Goal: Navigation & Orientation: Find specific page/section

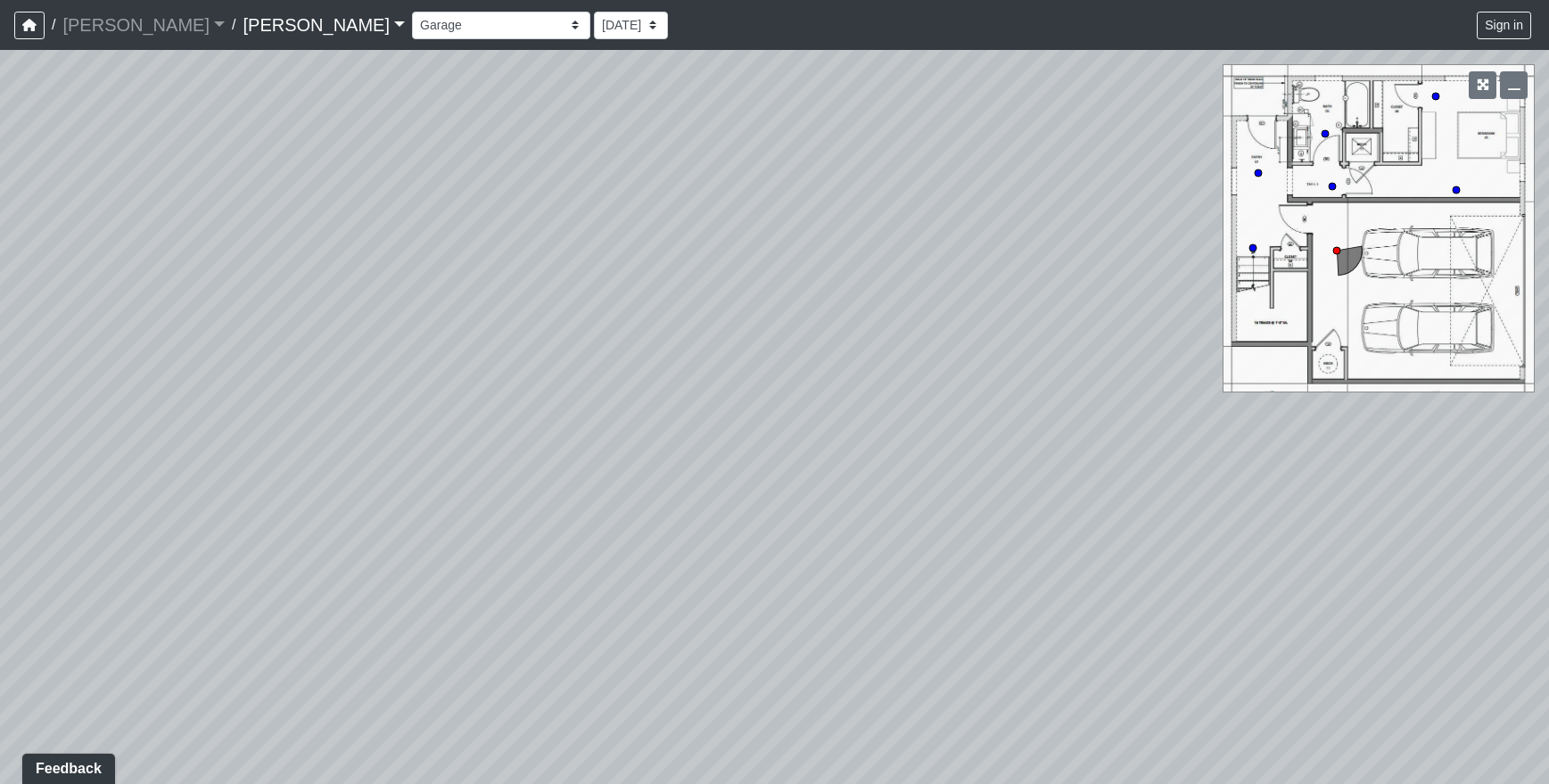
drag, startPoint x: 925, startPoint y: 583, endPoint x: 802, endPoint y: 472, distance: 165.7
click at [802, 472] on div "Loading... Upper Stairs Loading... [GEOGRAPHIC_DATA]" at bounding box center [774, 417] width 1549 height 734
drag, startPoint x: 928, startPoint y: 455, endPoint x: 255, endPoint y: 340, distance: 682.8
click at [255, 340] on div "Loading... Upper Stairs Loading... [GEOGRAPHIC_DATA]" at bounding box center [774, 417] width 1549 height 734
drag, startPoint x: 334, startPoint y: 338, endPoint x: -94, endPoint y: 397, distance: 432.0
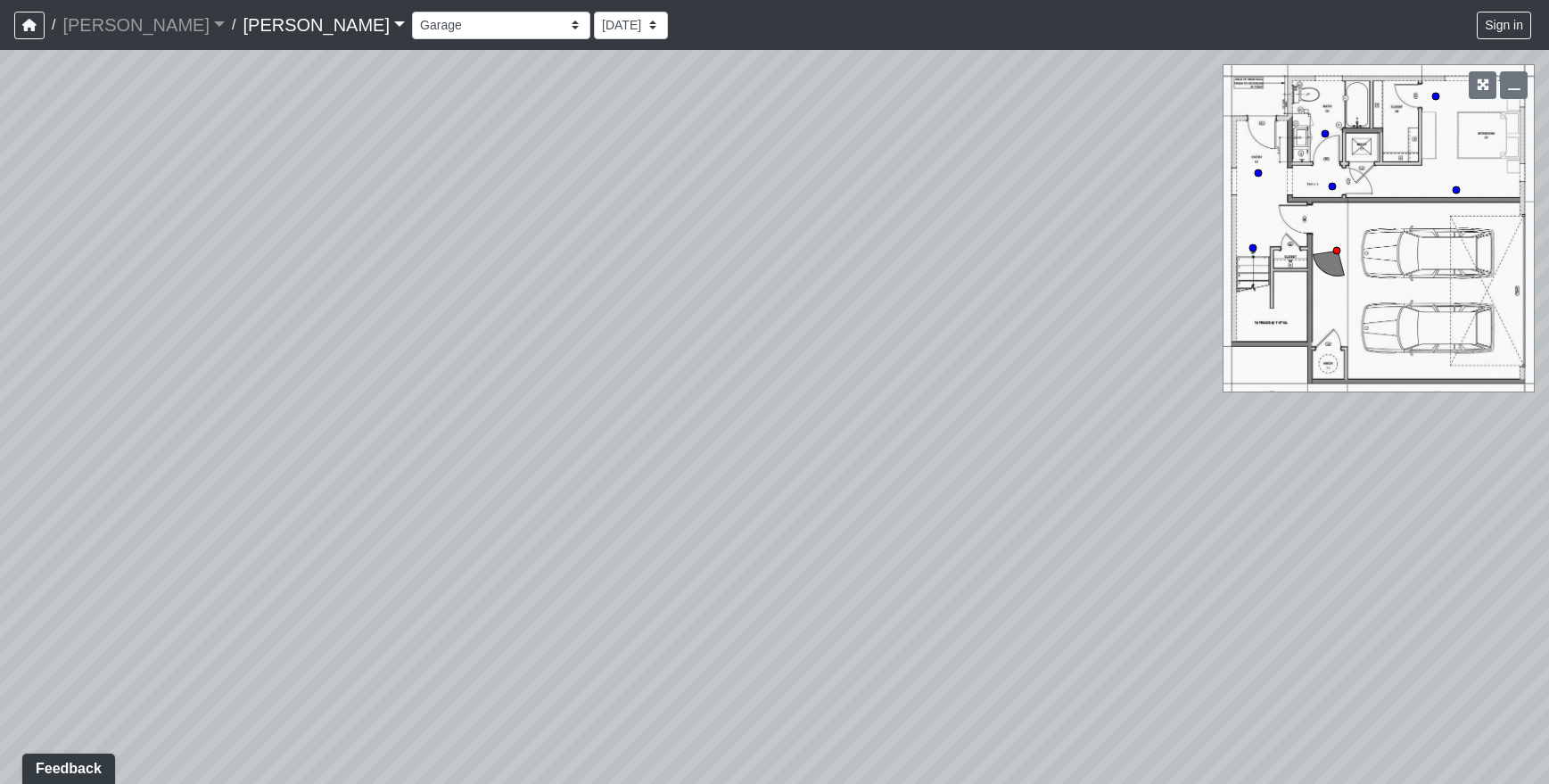
click at [0, 397] on html "/ [PERSON_NAME] [PERSON_NAME] Loading... / [PERSON_NAME] Loading... [PERSON_NAM…" at bounding box center [774, 392] width 1549 height 784
click at [1256, 244] on circle at bounding box center [1253, 248] width 8 height 8
click at [1335, 184] on circle at bounding box center [1333, 187] width 8 height 8
click at [1324, 136] on circle at bounding box center [1325, 134] width 8 height 8
click at [1434, 98] on circle at bounding box center [1436, 97] width 8 height 8
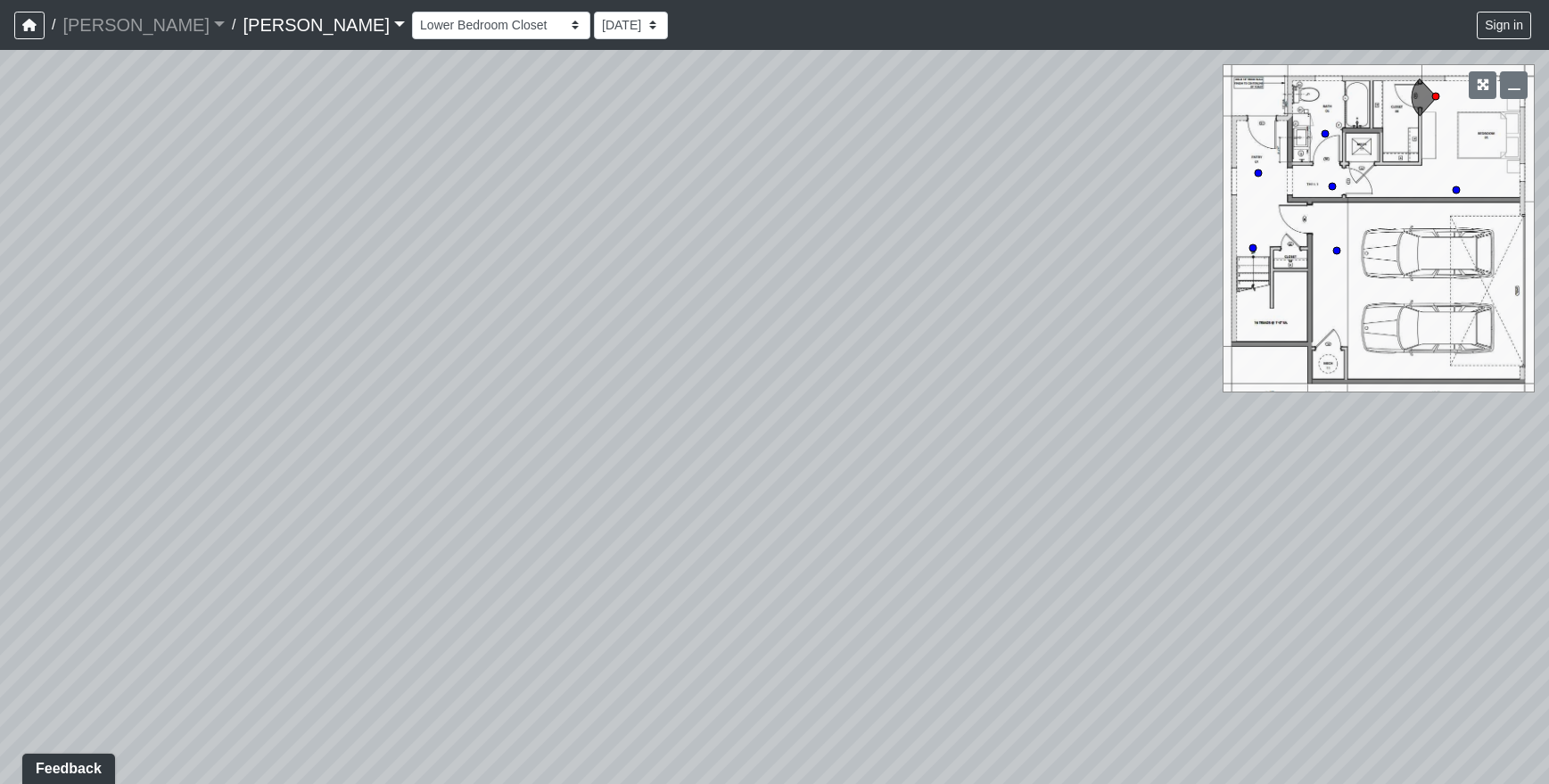
click at [1458, 99] on div at bounding box center [1496, 85] width 77 height 42
drag, startPoint x: 956, startPoint y: 358, endPoint x: 1629, endPoint y: 245, distance: 682.4
click at [1549, 245] on html "/ [PERSON_NAME] [PERSON_NAME] Loading... / [PERSON_NAME] Loading... [PERSON_NAM…" at bounding box center [774, 392] width 1549 height 784
drag, startPoint x: 938, startPoint y: 331, endPoint x: 1684, endPoint y: 284, distance: 747.5
click at [1549, 284] on html "/ [PERSON_NAME] [PERSON_NAME] Loading... / [PERSON_NAME] Loading... [PERSON_NAM…" at bounding box center [774, 392] width 1549 height 784
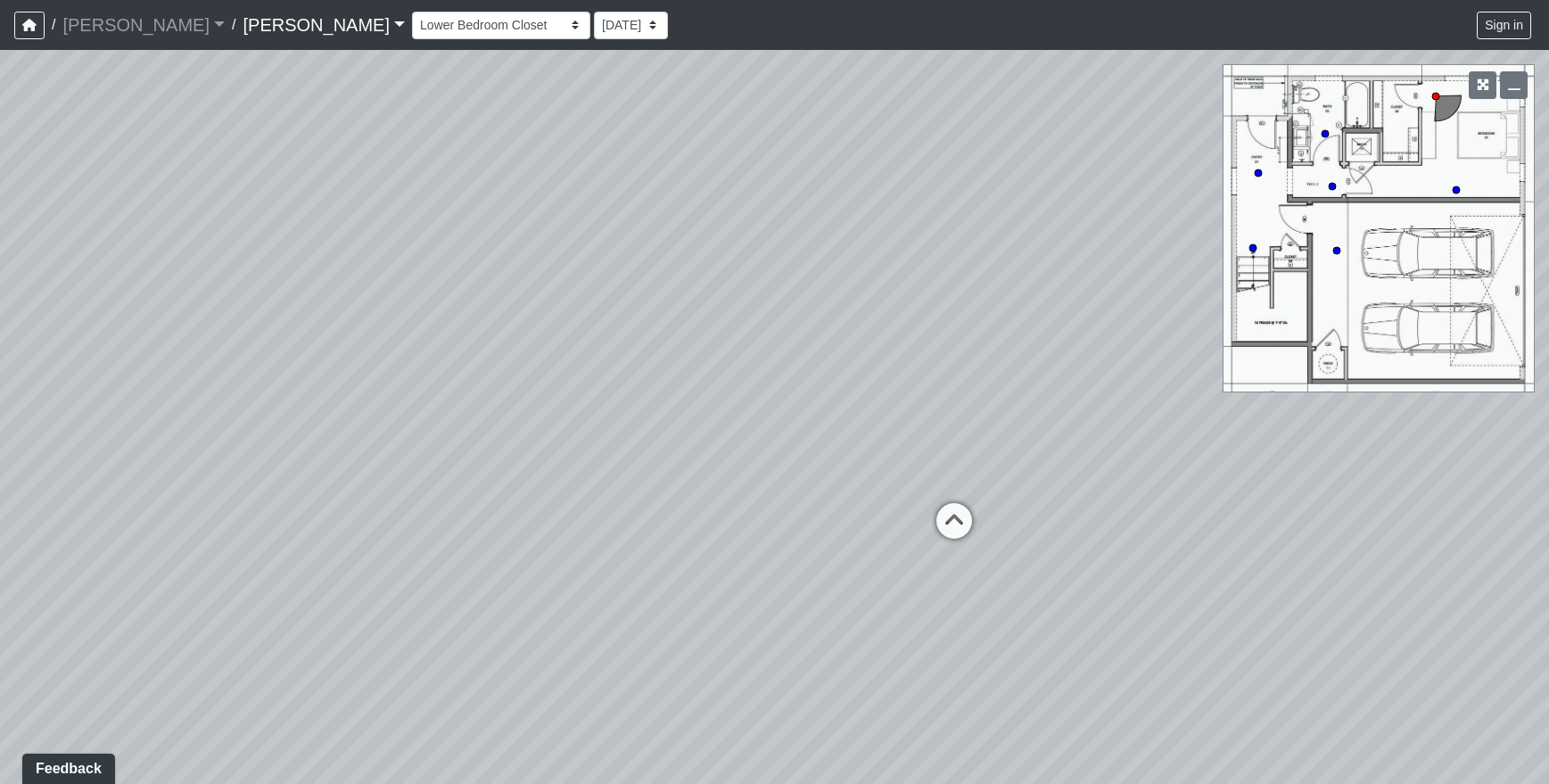
drag, startPoint x: 1038, startPoint y: 396, endPoint x: 1563, endPoint y: 339, distance: 528.1
click at [1549, 339] on html "/ [PERSON_NAME] [PERSON_NAME] Loading... / [PERSON_NAME] Loading... [PERSON_NAM…" at bounding box center [774, 392] width 1549 height 784
click at [1454, 188] on circle at bounding box center [1457, 190] width 8 height 8
drag, startPoint x: 806, startPoint y: 403, endPoint x: 667, endPoint y: 111, distance: 323.4
click at [667, 113] on div "Loading... Upper Stairs Loading... Lower Stairs Loading... Lower Entry Loading.…" at bounding box center [774, 417] width 1549 height 734
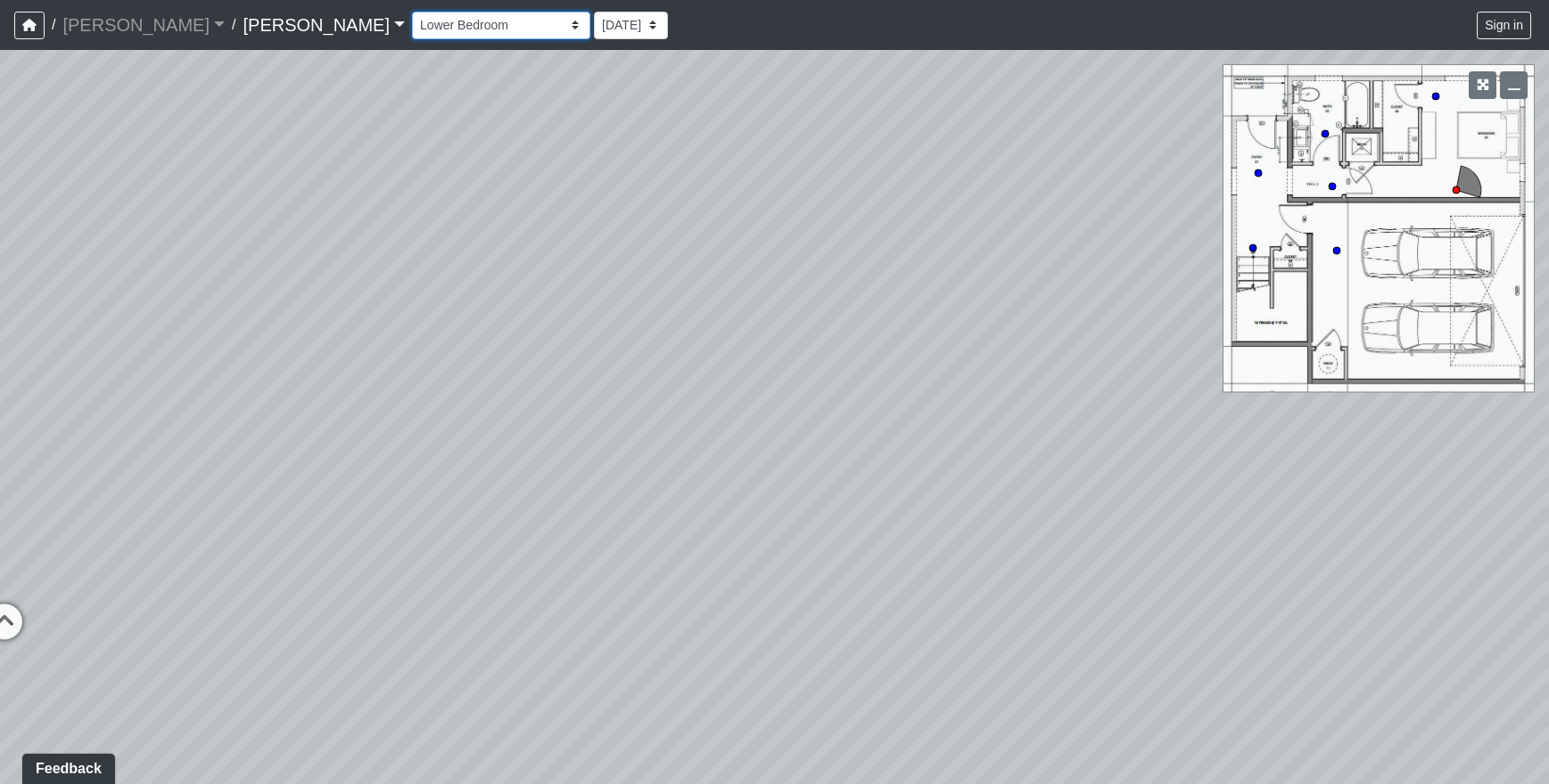
click at [412, 29] on select "Corn Hole Dining Firepit Grill Station Lounge Parking Garage Planters Seating S…" at bounding box center [501, 25] width 178 height 27
click at [412, 33] on select "Corn Hole Dining Firepit Grill Station Lounge Parking Garage Planters Seating S…" at bounding box center [501, 25] width 178 height 27
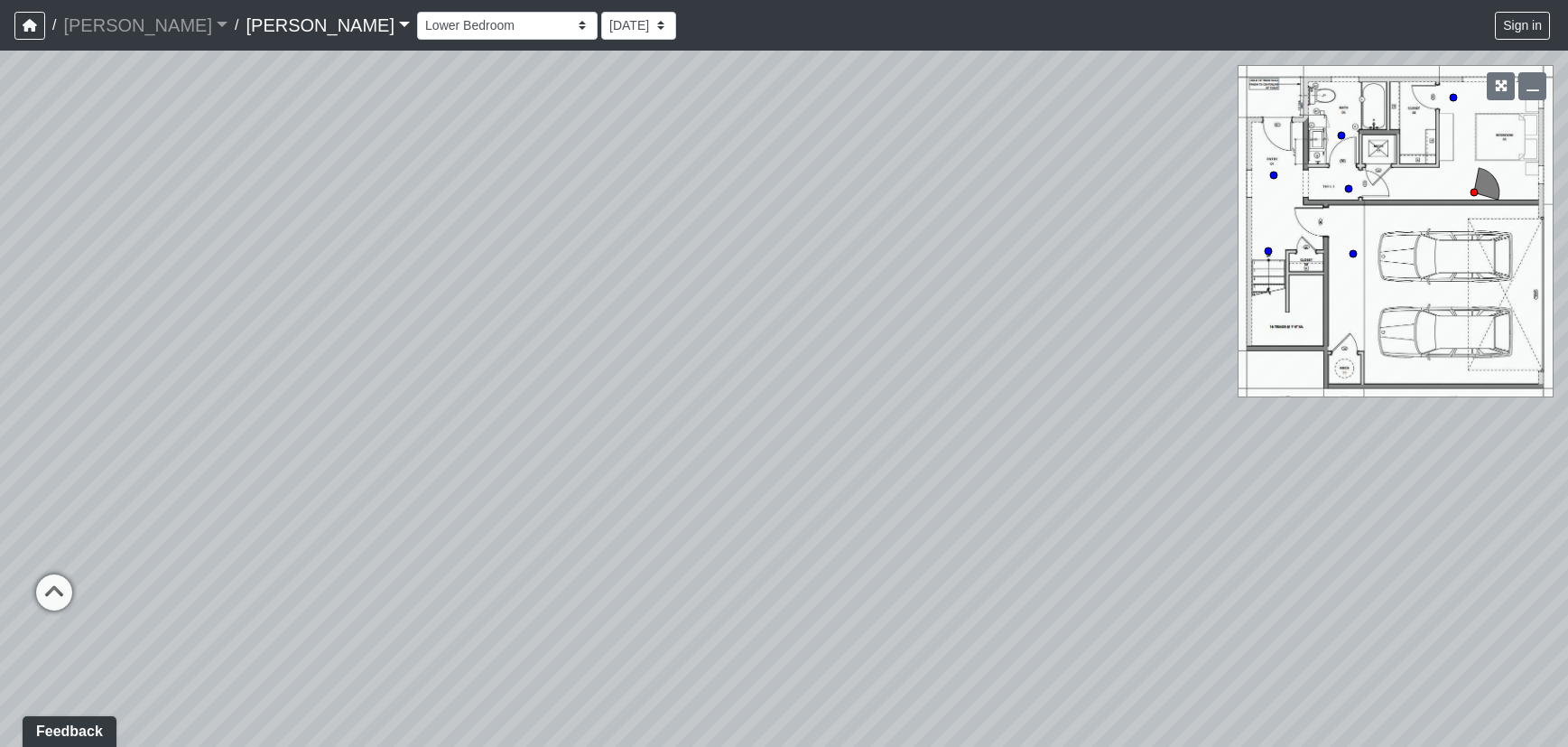
click at [246, 24] on link "[PERSON_NAME]" at bounding box center [327, 26] width 164 height 36
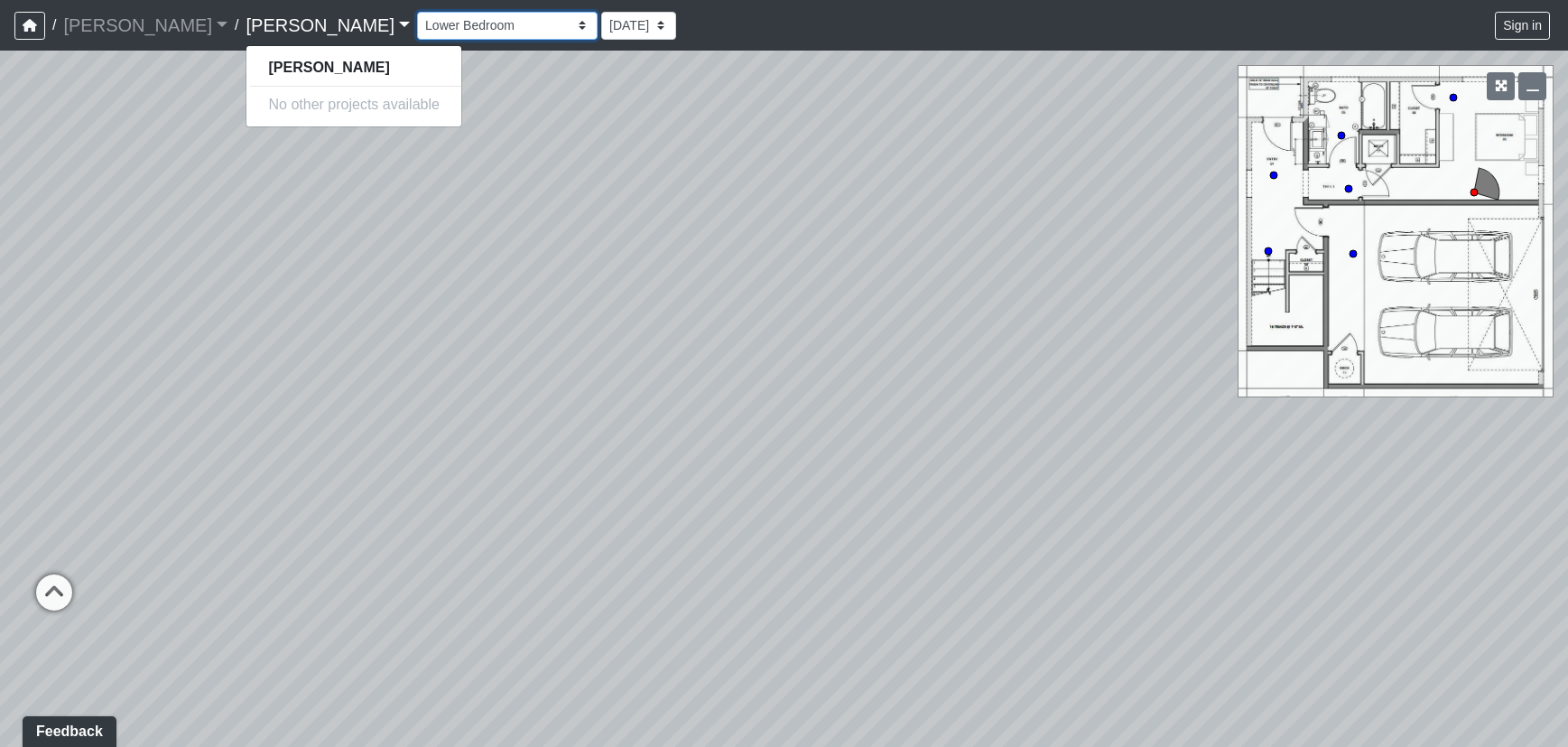
click at [417, 36] on select "Corn Hole Dining Firepit Grill Station Lounge Parking Garage Planters Seating S…" at bounding box center [507, 25] width 180 height 28
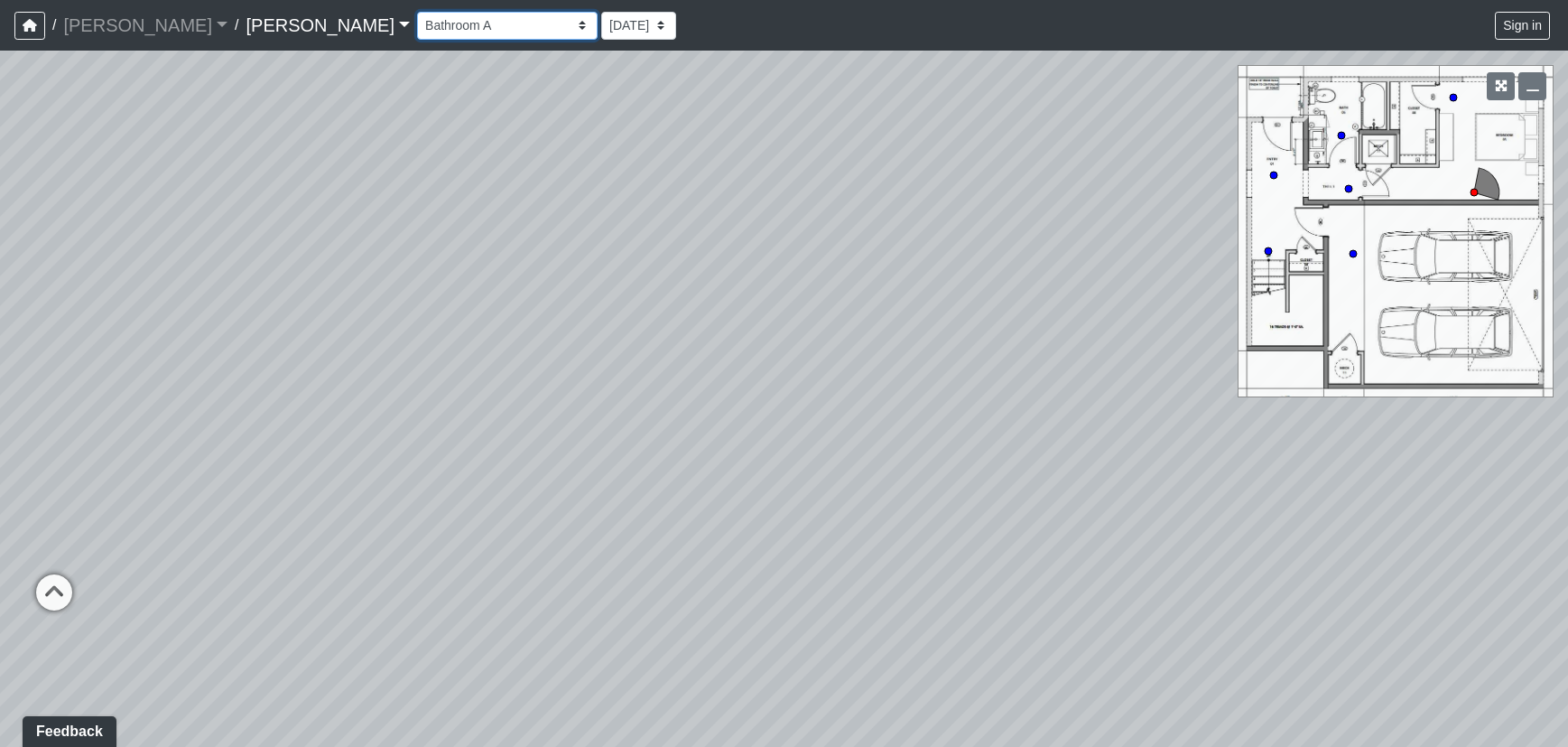
click at [417, 12] on select "Corn Hole Dining Firepit Grill Station Lounge Parking Garage Planters Seating S…" at bounding box center [507, 25] width 180 height 28
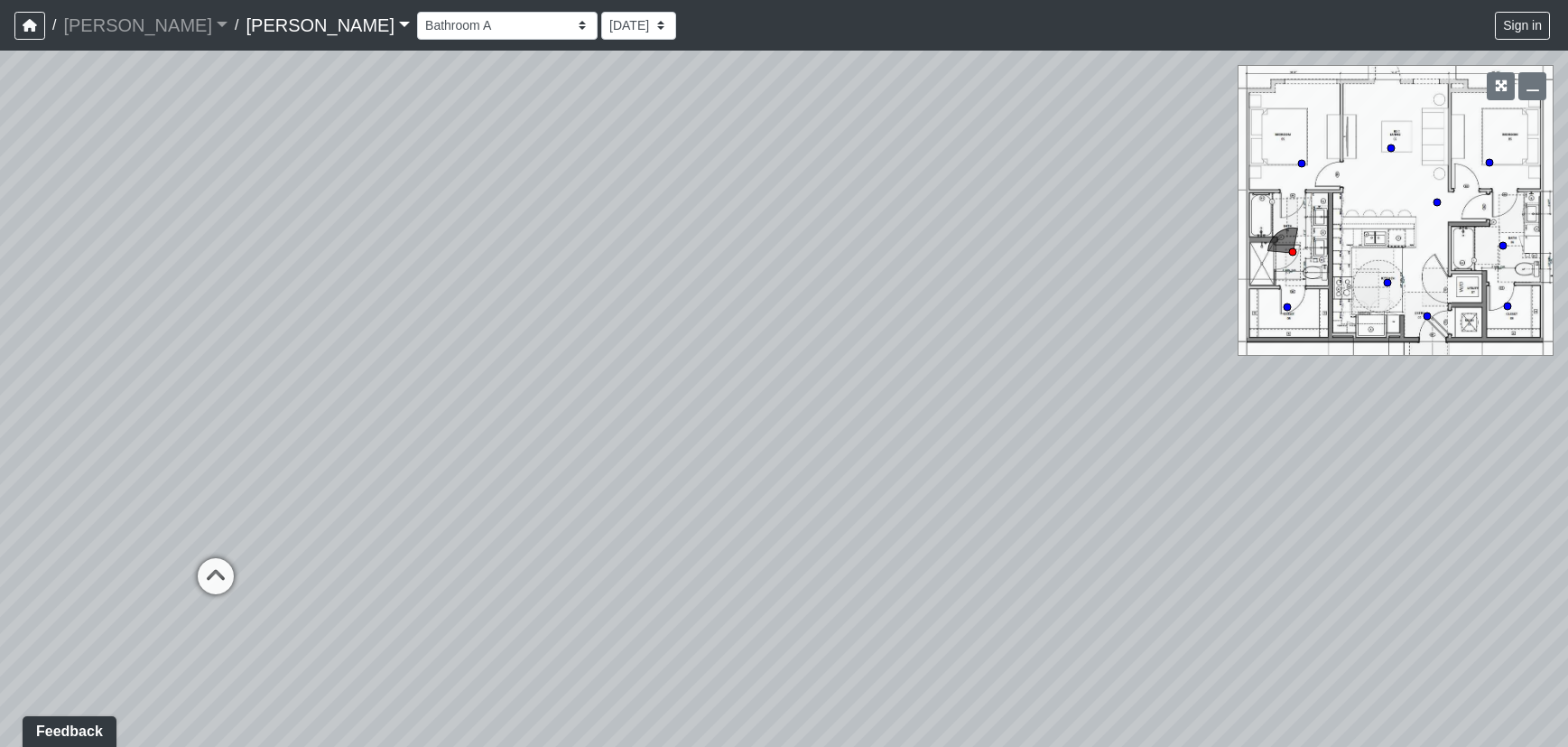
drag, startPoint x: 788, startPoint y: 518, endPoint x: 751, endPoint y: 367, distance: 155.5
click at [751, 367] on div "Loading... Upper Stairs Loading... Lower Stairs Loading... Lower Entry Loading.…" at bounding box center [784, 399] width 1568 height 696
drag, startPoint x: 751, startPoint y: 367, endPoint x: 722, endPoint y: 192, distance: 177.4
click at [722, 192] on div "Loading... Upper Stairs Loading... Lower Stairs Loading... Lower Entry Loading.…" at bounding box center [784, 399] width 1568 height 696
click at [417, 28] on select "Corn Hole Dining Firepit Grill Station Lounge Parking Garage Planters Seating S…" at bounding box center [507, 25] width 180 height 28
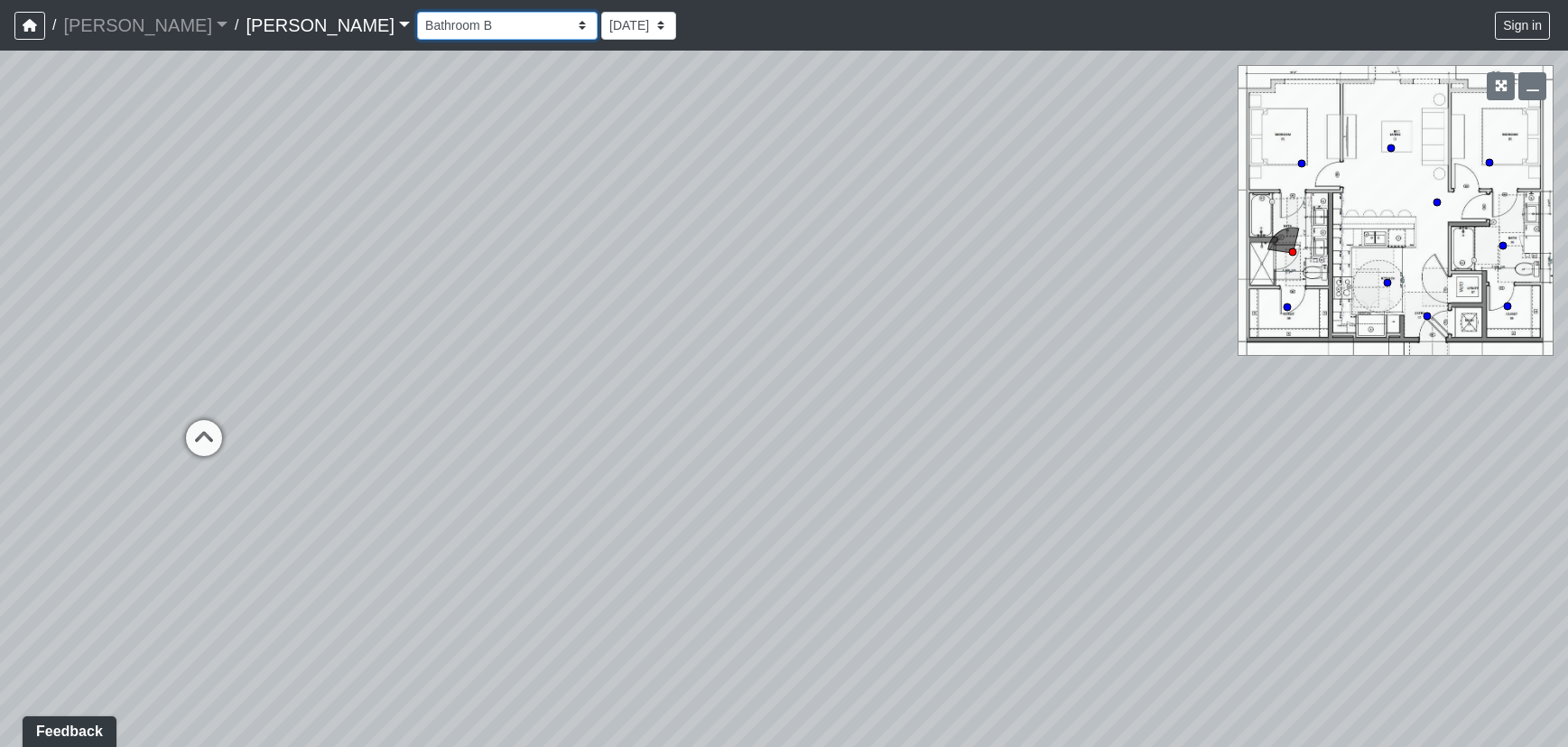
click at [417, 12] on select "Corn Hole Dining Firepit Grill Station Lounge Parking Garage Planters Seating S…" at bounding box center [507, 25] width 180 height 28
drag, startPoint x: 1032, startPoint y: 363, endPoint x: 966, endPoint y: 172, distance: 202.1
click at [966, 172] on div "Loading... Upper Stairs Loading... Lower Stairs Loading... Lower Entry Loading.…" at bounding box center [784, 399] width 1568 height 696
drag, startPoint x: 881, startPoint y: 460, endPoint x: 879, endPoint y: 434, distance: 26.1
click at [879, 434] on div "Loading... Upper Stairs Loading... Lower Stairs Loading... Lower Entry Loading.…" at bounding box center [784, 399] width 1568 height 696
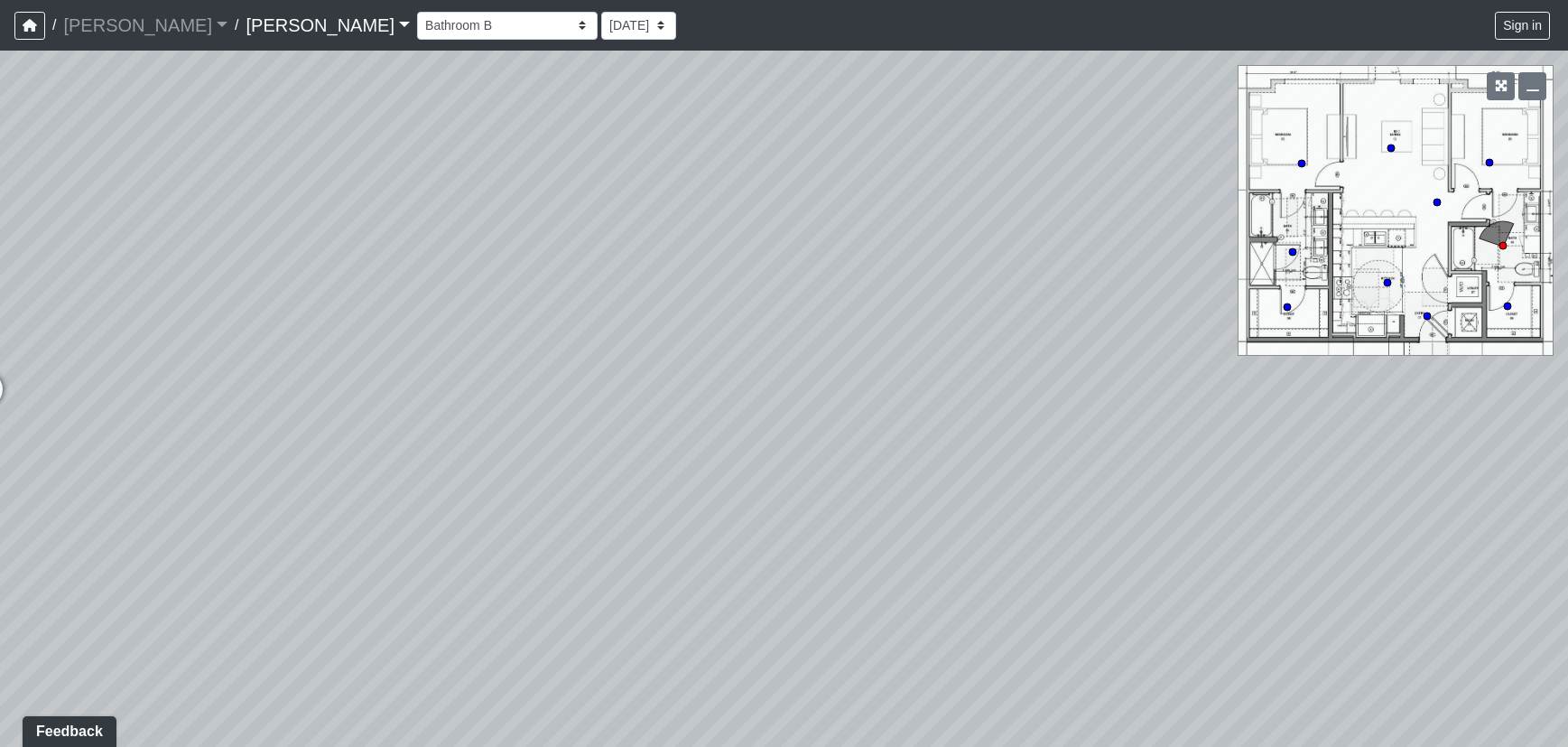
drag, startPoint x: 871, startPoint y: 372, endPoint x: 1296, endPoint y: 506, distance: 445.6
click at [1296, 507] on div "Loading... Upper Stairs Loading... Lower Stairs Loading... Lower Entry Loading.…" at bounding box center [784, 399] width 1568 height 696
drag, startPoint x: 862, startPoint y: 581, endPoint x: 1393, endPoint y: 385, distance: 566.0
click at [1393, 385] on div "Loading... Upper Stairs Loading... Lower Stairs Loading... Lower Entry Loading.…" at bounding box center [784, 399] width 1568 height 696
drag, startPoint x: 993, startPoint y: 344, endPoint x: 1266, endPoint y: 349, distance: 273.0
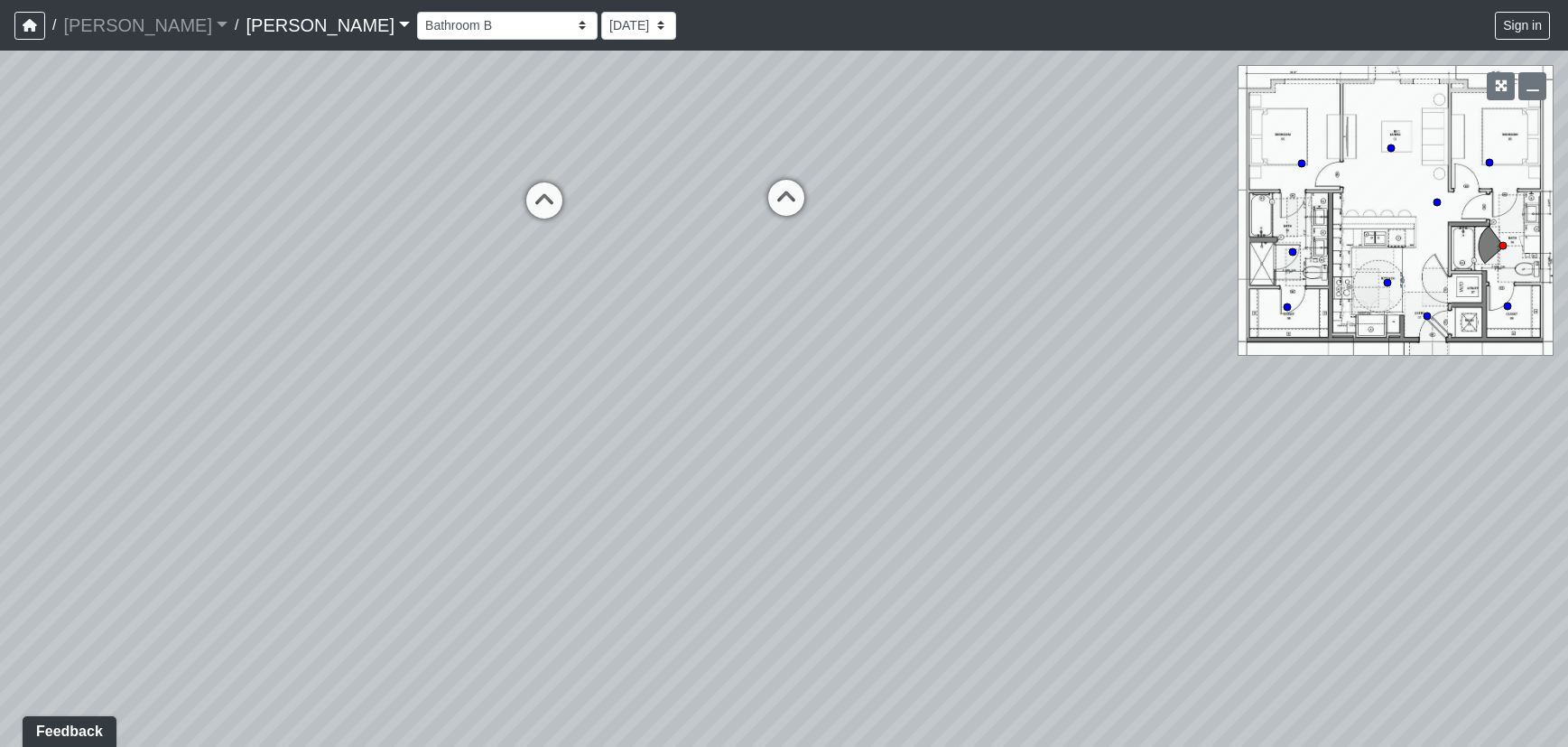
click at [1266, 349] on div "Loading... Upper Stairs Loading... Lower Stairs Loading... Lower Entry Loading.…" at bounding box center [784, 399] width 1568 height 696
drag, startPoint x: 1261, startPoint y: 330, endPoint x: 382, endPoint y: 297, distance: 879.6
click at [384, 297] on div "Loading... Upper Stairs Loading... Lower Stairs Loading... Lower Entry Loading.…" at bounding box center [784, 399] width 1568 height 696
click at [1382, 273] on div "Loading... Upper Stairs Loading... Lower Stairs Loading... Lower Entry Loading.…" at bounding box center [784, 399] width 1568 height 696
click at [1385, 282] on circle at bounding box center [1388, 283] width 8 height 8
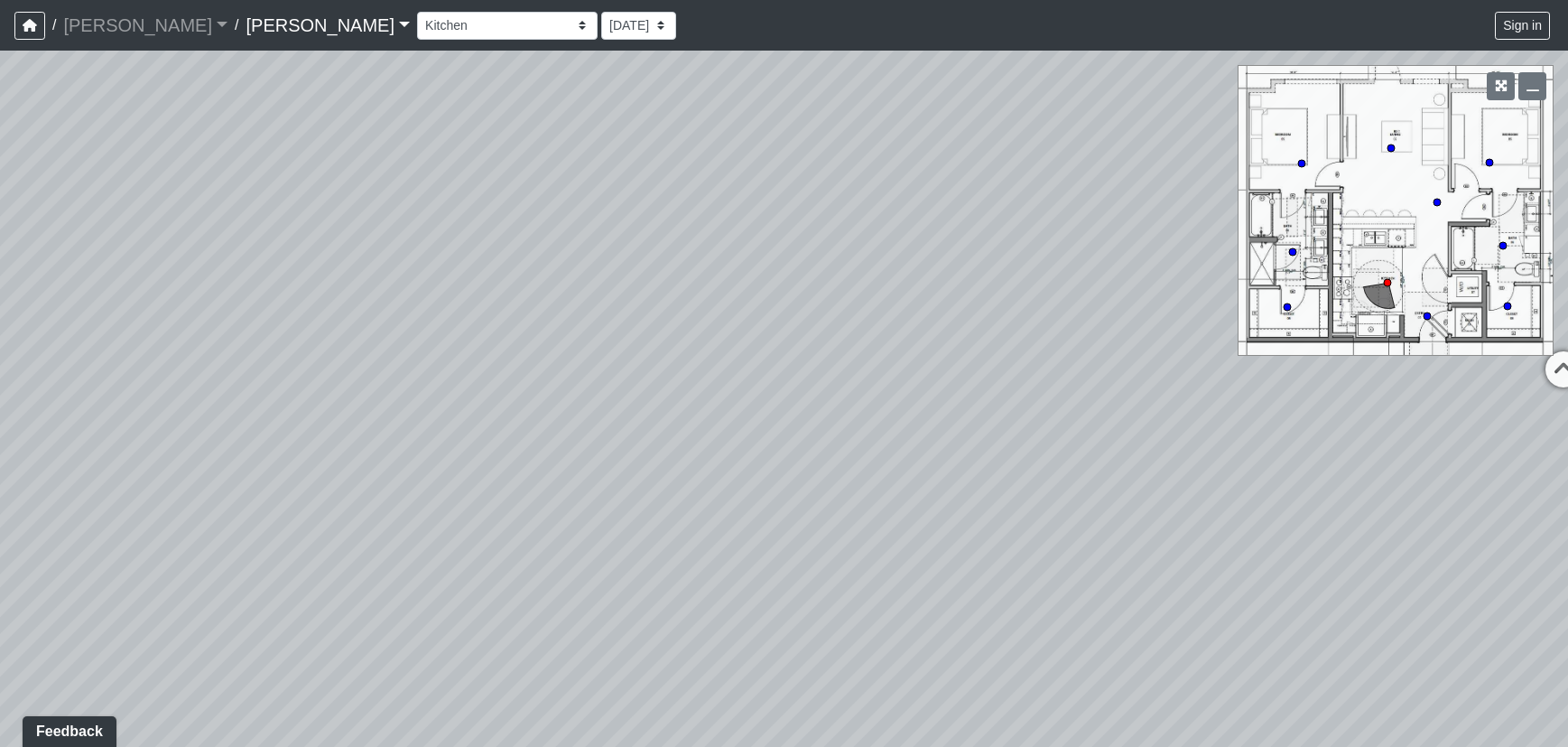
drag, startPoint x: 1028, startPoint y: 338, endPoint x: 585, endPoint y: 207, distance: 462.0
click at [585, 207] on div "Loading... Upper Stairs Loading... Lower Stairs Loading... Lower Entry Loading.…" at bounding box center [784, 399] width 1568 height 696
drag, startPoint x: 951, startPoint y: 397, endPoint x: 486, endPoint y: 418, distance: 465.5
click at [486, 418] on div "Loading... Upper Stairs Loading... Lower Stairs Loading... Lower Entry Loading.…" at bounding box center [784, 399] width 1568 height 696
drag, startPoint x: 785, startPoint y: 418, endPoint x: 161, endPoint y: 416, distance: 624.0
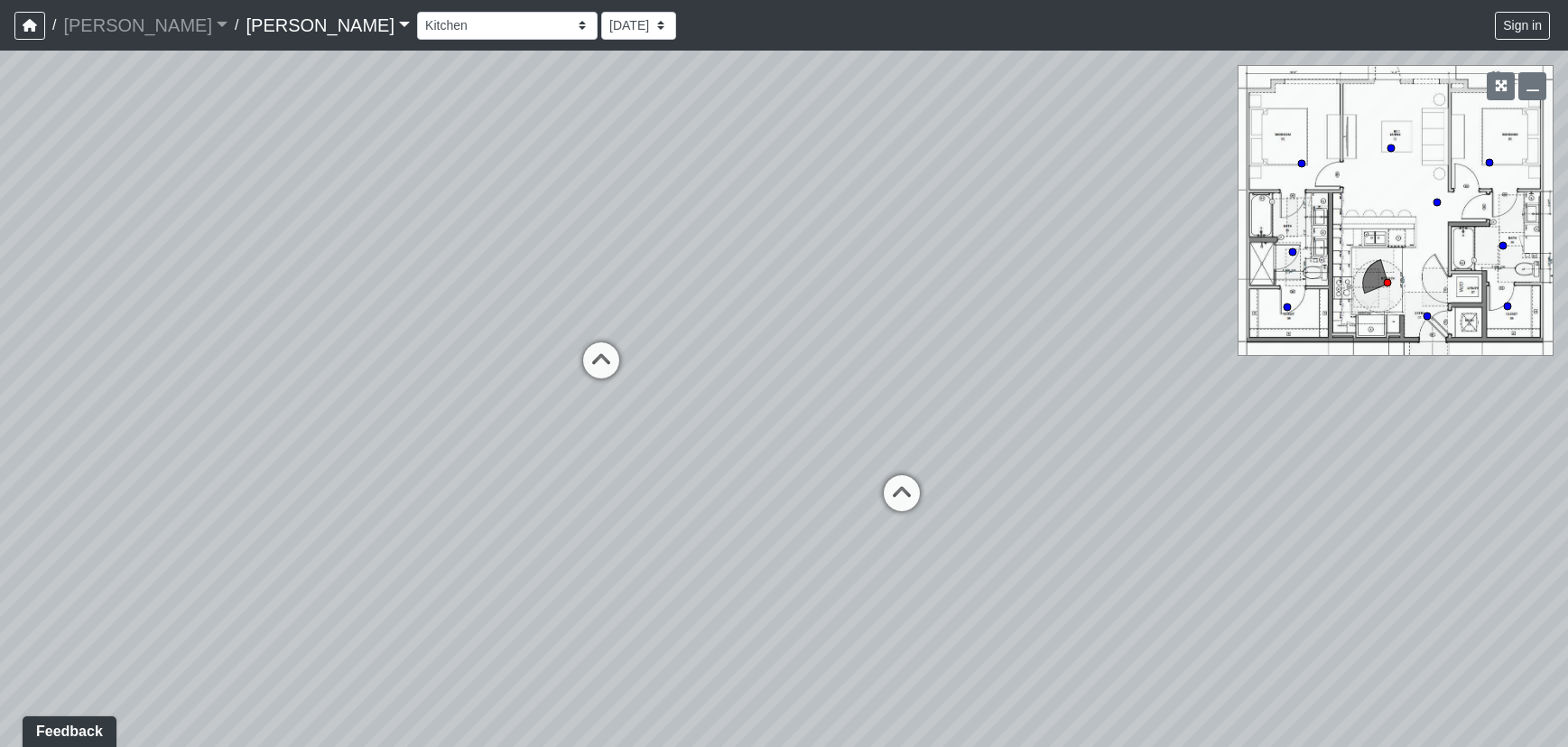
click at [161, 418] on div "Loading... Upper Stairs Loading... Lower Stairs Loading... Lower Entry Loading.…" at bounding box center [784, 399] width 1568 height 696
drag, startPoint x: 745, startPoint y: 445, endPoint x: 269, endPoint y: 446, distance: 476.0
click at [269, 446] on div "Loading... Upper Stairs Loading... Lower Stairs Loading... Lower Entry Loading.…" at bounding box center [784, 399] width 1568 height 696
drag, startPoint x: 747, startPoint y: 417, endPoint x: 468, endPoint y: 425, distance: 279.1
click at [468, 425] on div "Loading... Upper Stairs Loading... Lower Stairs Loading... Lower Entry Loading.…" at bounding box center [784, 399] width 1568 height 696
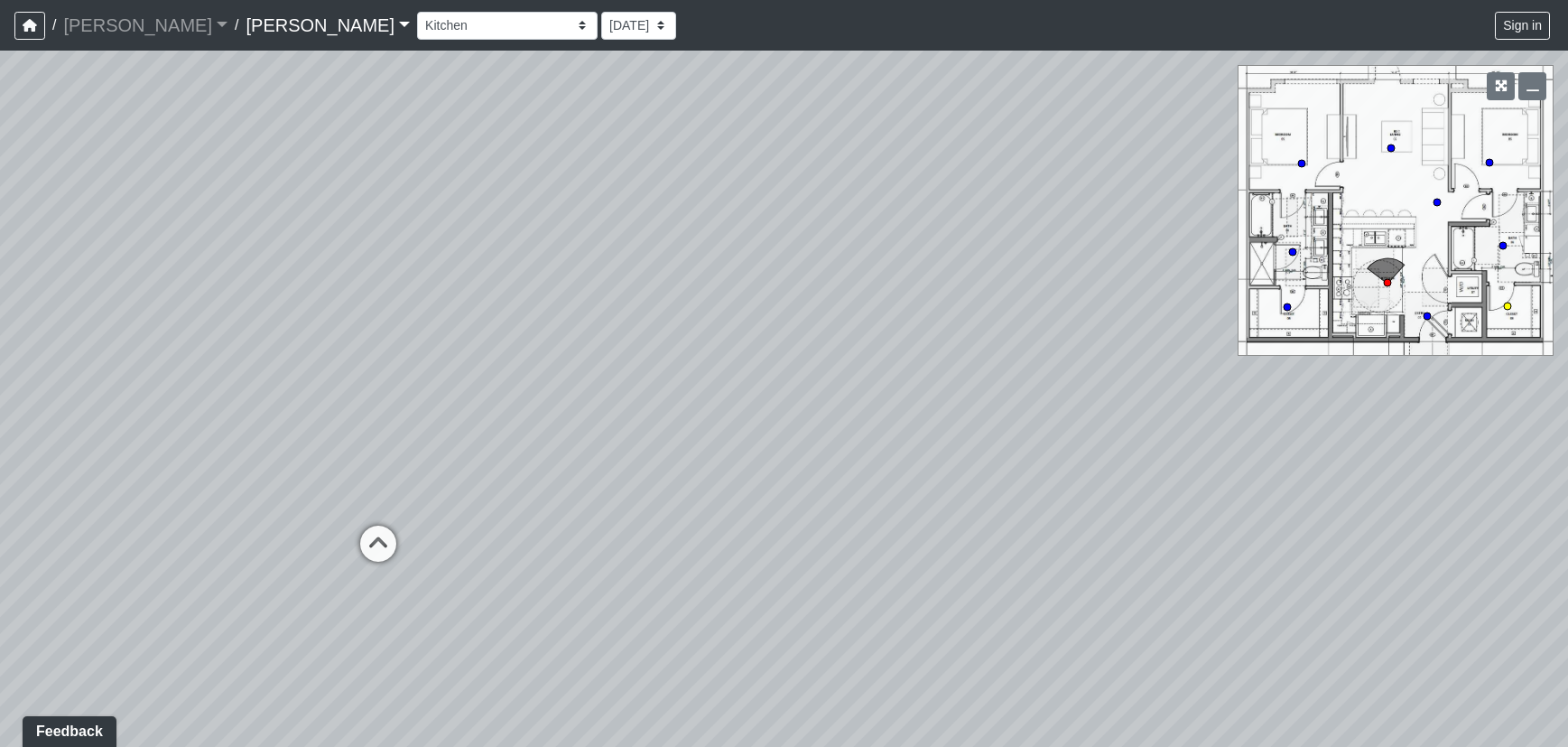
click at [1509, 302] on circle at bounding box center [1509, 306] width 8 height 8
click at [1504, 242] on circle at bounding box center [1504, 245] width 8 height 8
click at [1492, 162] on circle at bounding box center [1490, 163] width 8 height 8
drag, startPoint x: 901, startPoint y: 387, endPoint x: 790, endPoint y: 362, distance: 113.8
click at [790, 362] on div "Loading... Upper Stairs Loading... Lower Stairs Loading... Lower Entry Loading.…" at bounding box center [784, 399] width 1568 height 696
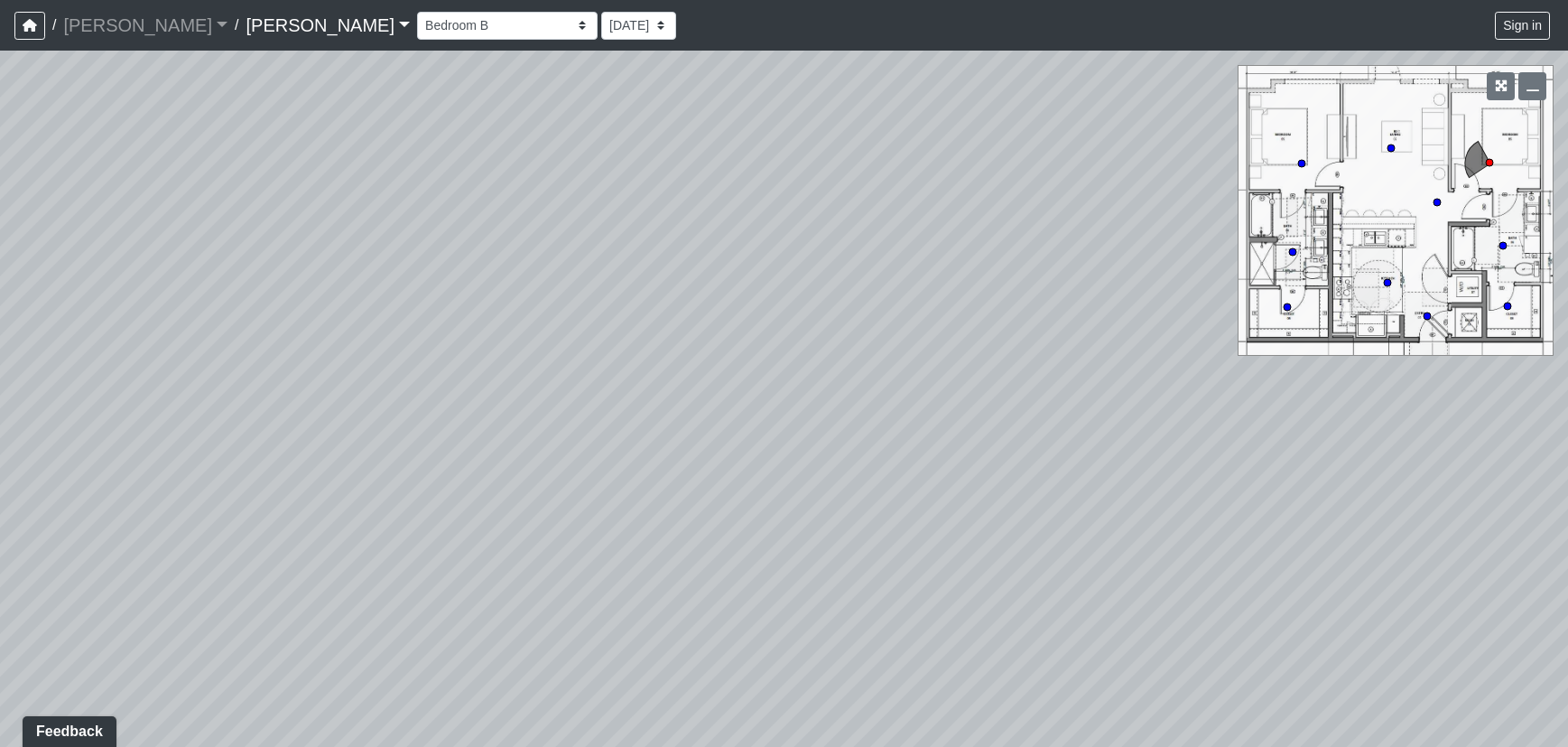
drag, startPoint x: 1123, startPoint y: 456, endPoint x: 375, endPoint y: 398, distance: 750.2
click at [376, 398] on div "Loading... Upper Stairs Loading... Lower Stairs Loading... Lower Entry Loading.…" at bounding box center [784, 399] width 1568 height 696
drag, startPoint x: 555, startPoint y: 408, endPoint x: -44, endPoint y: 369, distance: 600.3
click at [0, 369] on html "/ [PERSON_NAME] [PERSON_NAME] Loading... / [PERSON_NAME] No other projects avai…" at bounding box center [784, 373] width 1568 height 747
drag, startPoint x: 697, startPoint y: 305, endPoint x: 275, endPoint y: 290, distance: 422.3
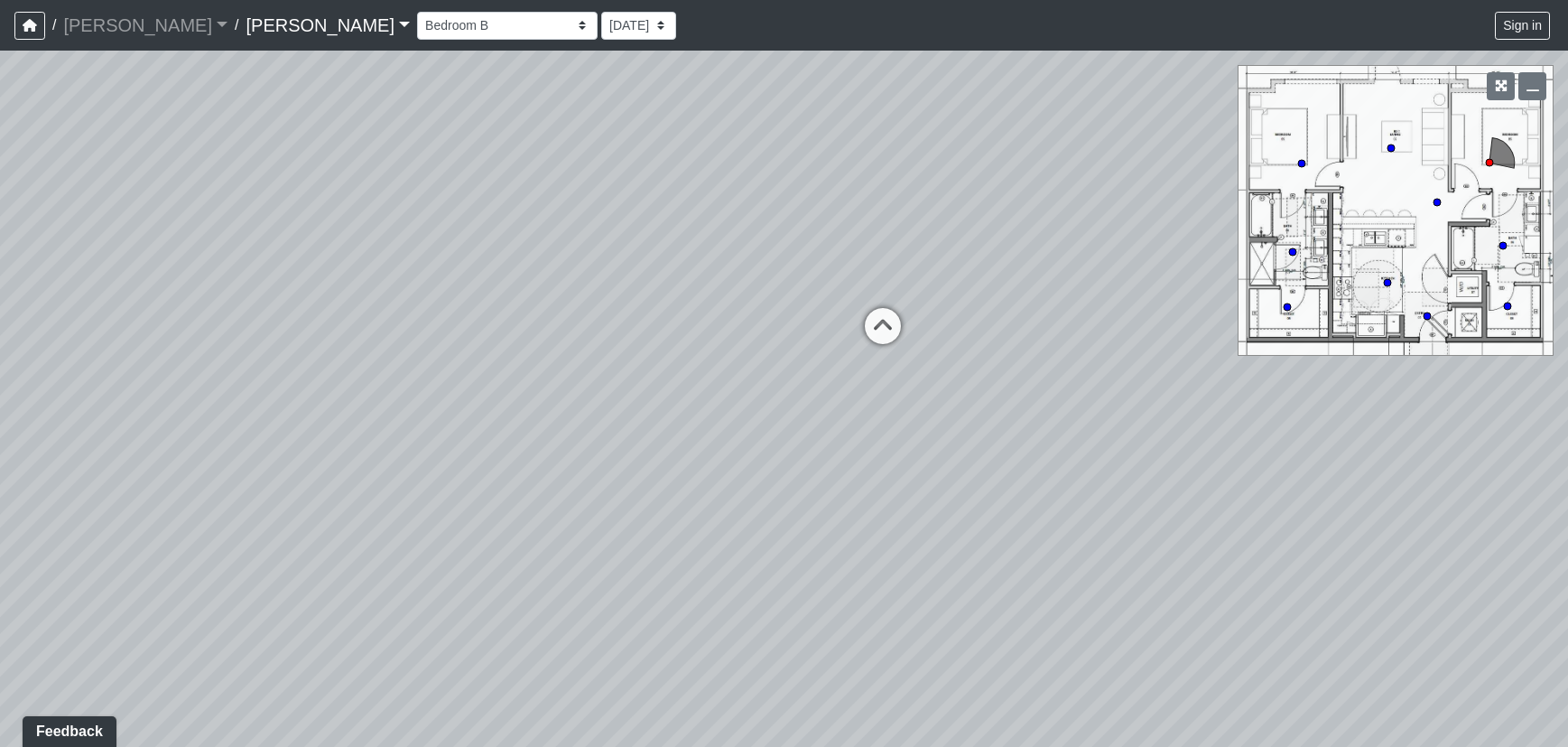
click at [275, 290] on div "Loading... Upper Stairs Loading... Lower Stairs Loading... Lower Entry Loading.…" at bounding box center [784, 399] width 1568 height 696
click at [1387, 139] on div "Loading... Upper Stairs Loading... Lower Stairs Loading... Lower Entry Loading.…" at bounding box center [784, 399] width 1568 height 696
click at [1387, 145] on icon at bounding box center [1391, 148] width 9 height 9
drag, startPoint x: 669, startPoint y: 362, endPoint x: 1160, endPoint y: 198, distance: 517.7
click at [1162, 198] on div "Loading... Upper Stairs Loading... Lower Stairs Loading... Lower Entry Loading.…" at bounding box center [784, 399] width 1568 height 696
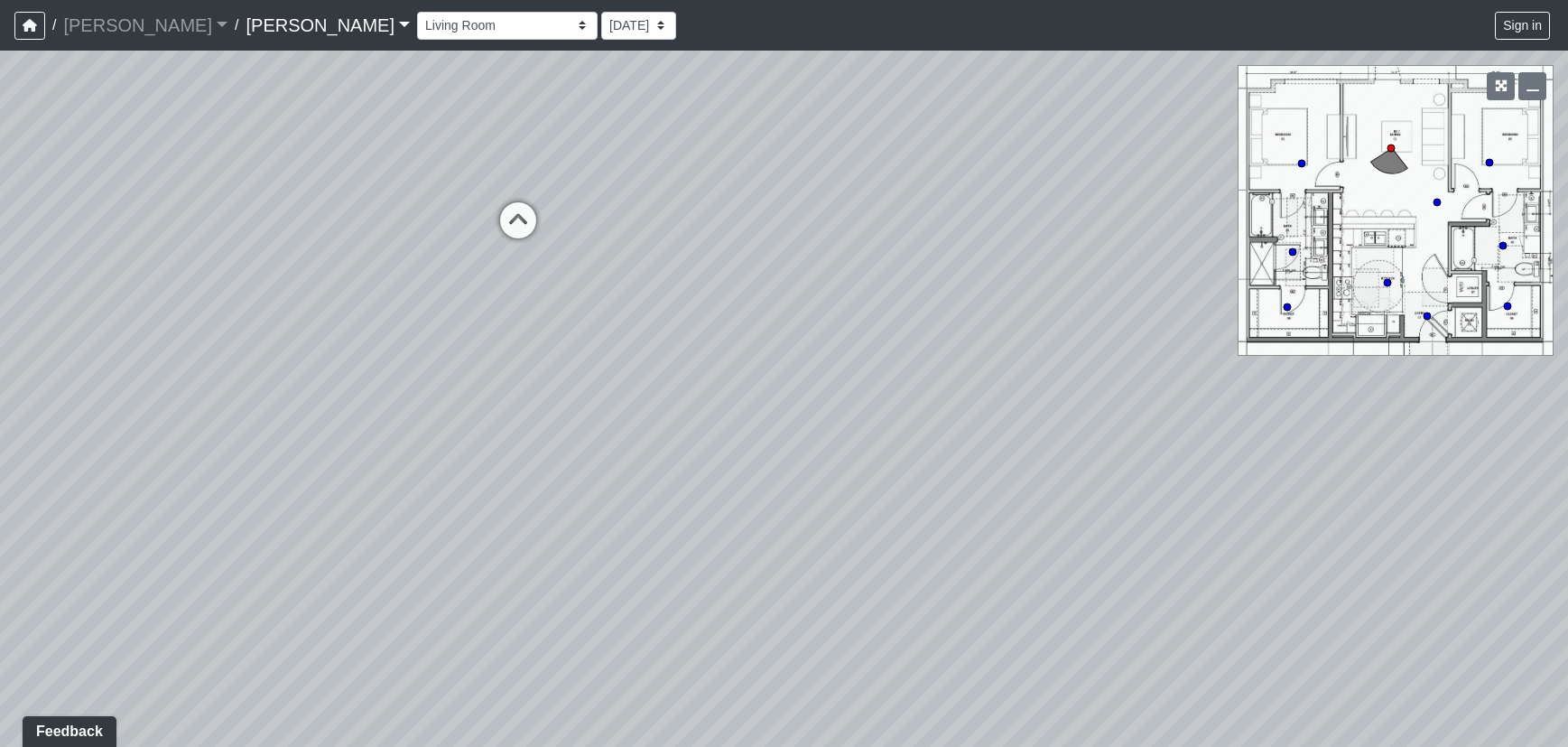
drag, startPoint x: 623, startPoint y: 379, endPoint x: 1188, endPoint y: 302, distance: 570.2
click at [1188, 302] on div "Loading... Upper Stairs Loading... Lower Stairs Loading... Lower Entry Loading.…" at bounding box center [784, 399] width 1568 height 696
drag, startPoint x: 691, startPoint y: 340, endPoint x: 999, endPoint y: 406, distance: 315.0
click at [999, 406] on div "Loading... Upper Stairs Loading... Lower Stairs Loading... Lower Entry Loading.…" at bounding box center [784, 399] width 1568 height 696
click at [417, 23] on select "Corn Hole Dining Firepit Grill Station Lounge Parking Garage Planters Seating S…" at bounding box center [507, 25] width 180 height 28
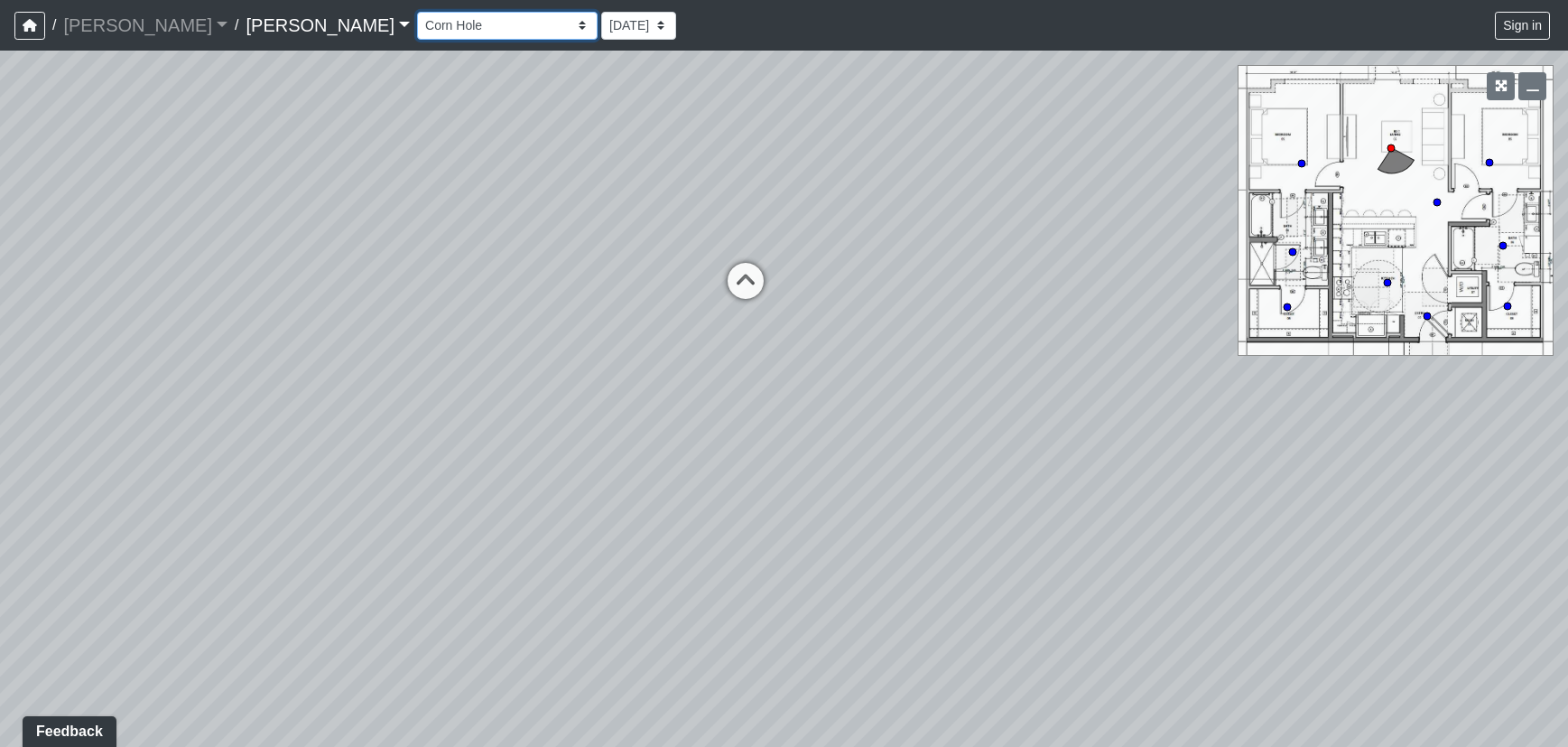
click at [417, 12] on select "Corn Hole Dining Firepit Grill Station Lounge Parking Garage Planters Seating S…" at bounding box center [507, 25] width 180 height 28
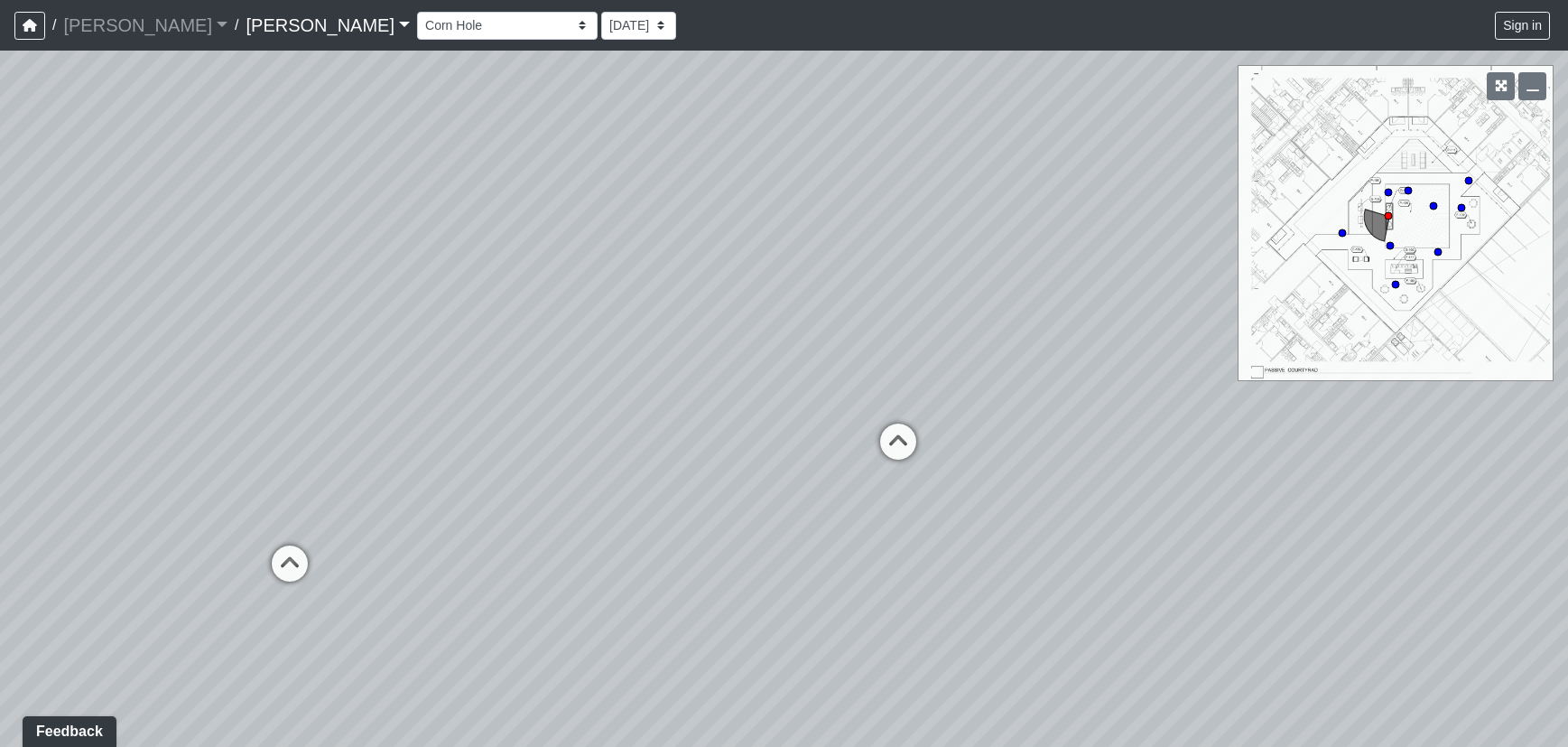
drag, startPoint x: 464, startPoint y: 373, endPoint x: 801, endPoint y: 328, distance: 340.0
click at [803, 330] on div "Loading... Upper Stairs Loading... Lower Stairs Loading... Lower Entry Loading.…" at bounding box center [784, 399] width 1568 height 696
drag, startPoint x: 560, startPoint y: 269, endPoint x: 855, endPoint y: 293, distance: 296.0
click at [855, 293] on div "Loading... Upper Stairs Loading... Lower Stairs Loading... Lower Entry Loading.…" at bounding box center [784, 399] width 1568 height 696
drag, startPoint x: 499, startPoint y: 323, endPoint x: 896, endPoint y: 324, distance: 397.0
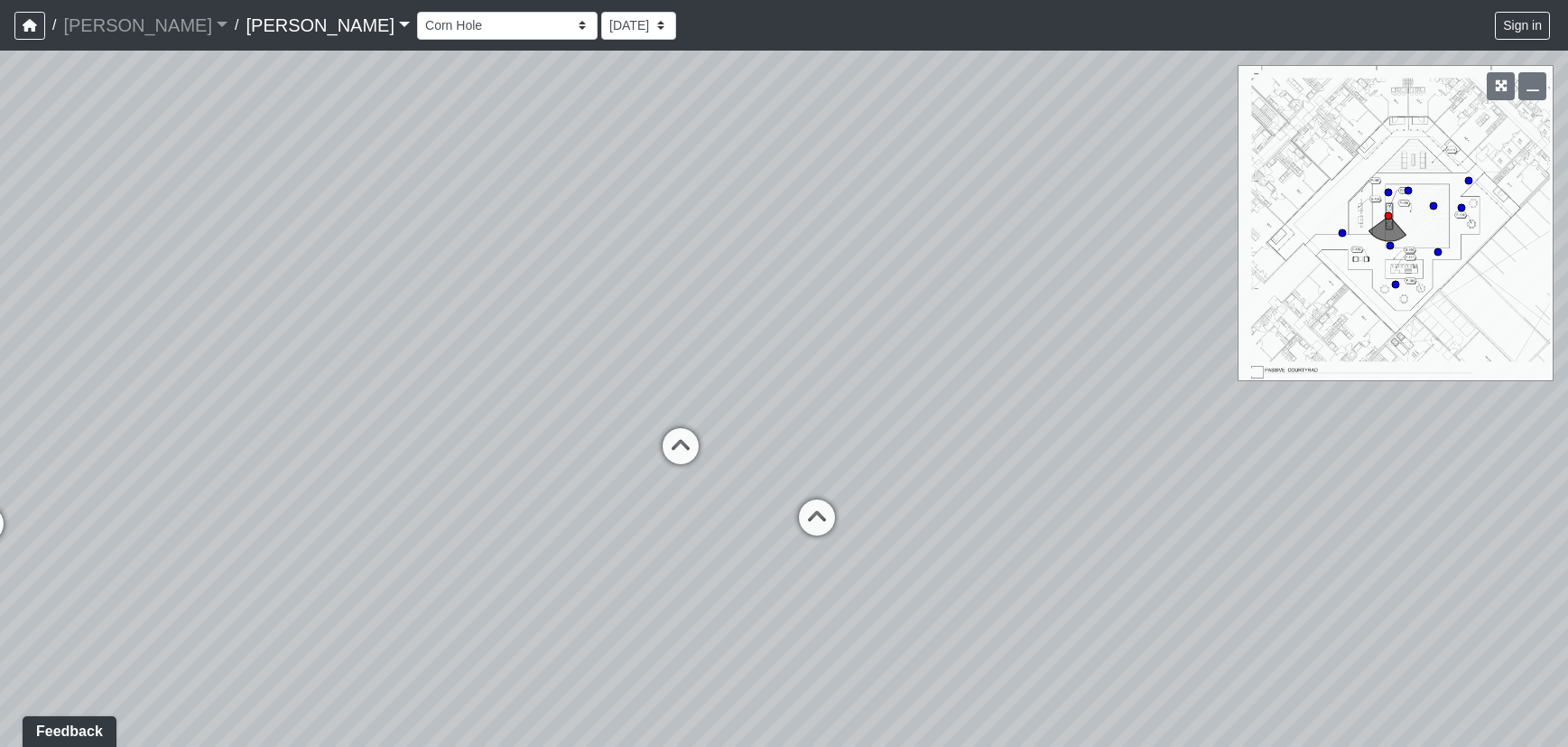
click at [896, 324] on div "Loading... Upper Stairs Loading... Lower Stairs Loading... Lower Entry Loading.…" at bounding box center [784, 399] width 1568 height 696
drag, startPoint x: 527, startPoint y: 269, endPoint x: 868, endPoint y: 364, distance: 354.0
click at [868, 364] on div "Loading... Upper Stairs Loading... Lower Stairs Loading... Lower Entry Loading.…" at bounding box center [784, 399] width 1568 height 696
drag, startPoint x: 608, startPoint y: 495, endPoint x: 1035, endPoint y: 301, distance: 469.0
click at [1035, 301] on div "Loading... Upper Stairs Loading... Lower Stairs Loading... Lower Entry Loading.…" at bounding box center [784, 399] width 1568 height 696
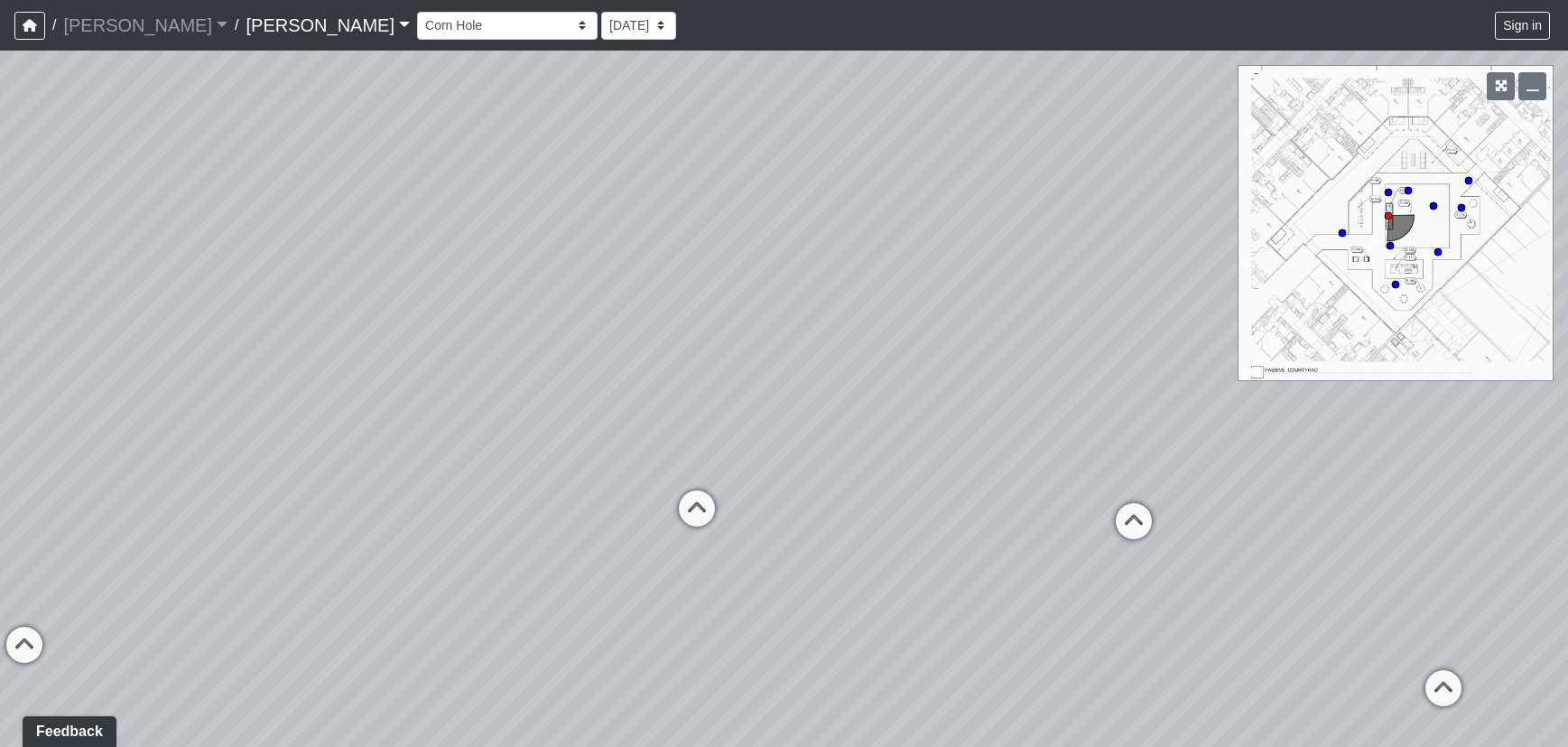
drag, startPoint x: 674, startPoint y: 271, endPoint x: 566, endPoint y: 430, distance: 192.2
click at [566, 430] on div "Loading... Upper Stairs Loading... Lower Stairs Loading... Lower Entry Loading.…" at bounding box center [784, 399] width 1568 height 696
click at [417, 28] on select "Corn Hole Dining Firepit Grill Station Lounge Parking Garage Planters Seating S…" at bounding box center [507, 25] width 180 height 28
click at [417, 12] on select "Corn Hole Dining Firepit Grill Station Lounge Parking Garage Planters Seating S…" at bounding box center [507, 25] width 180 height 28
select select "cowork-entry-2"
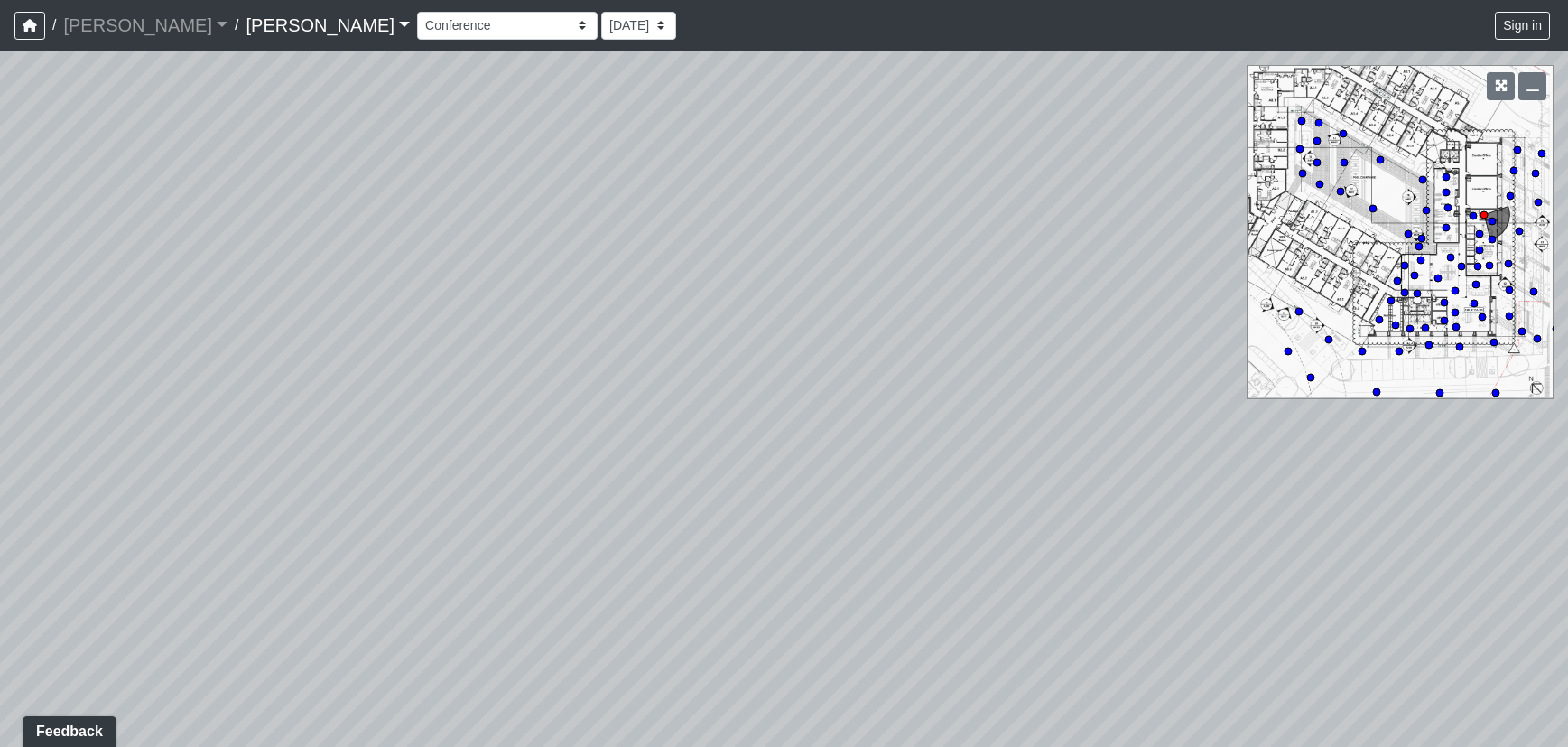
drag, startPoint x: 834, startPoint y: 347, endPoint x: 458, endPoint y: 341, distance: 376.0
click at [458, 341] on div "Loading... Upper Stairs Loading... Lower Stairs Loading... Lower Entry Loading.…" at bounding box center [784, 399] width 1568 height 696
drag, startPoint x: 883, startPoint y: 376, endPoint x: 519, endPoint y: 287, distance: 374.7
click at [519, 287] on div "Loading... Upper Stairs Loading... Lower Stairs Loading... Lower Entry Loading.…" at bounding box center [784, 399] width 1568 height 696
drag, startPoint x: 711, startPoint y: 342, endPoint x: 398, endPoint y: 337, distance: 313.0
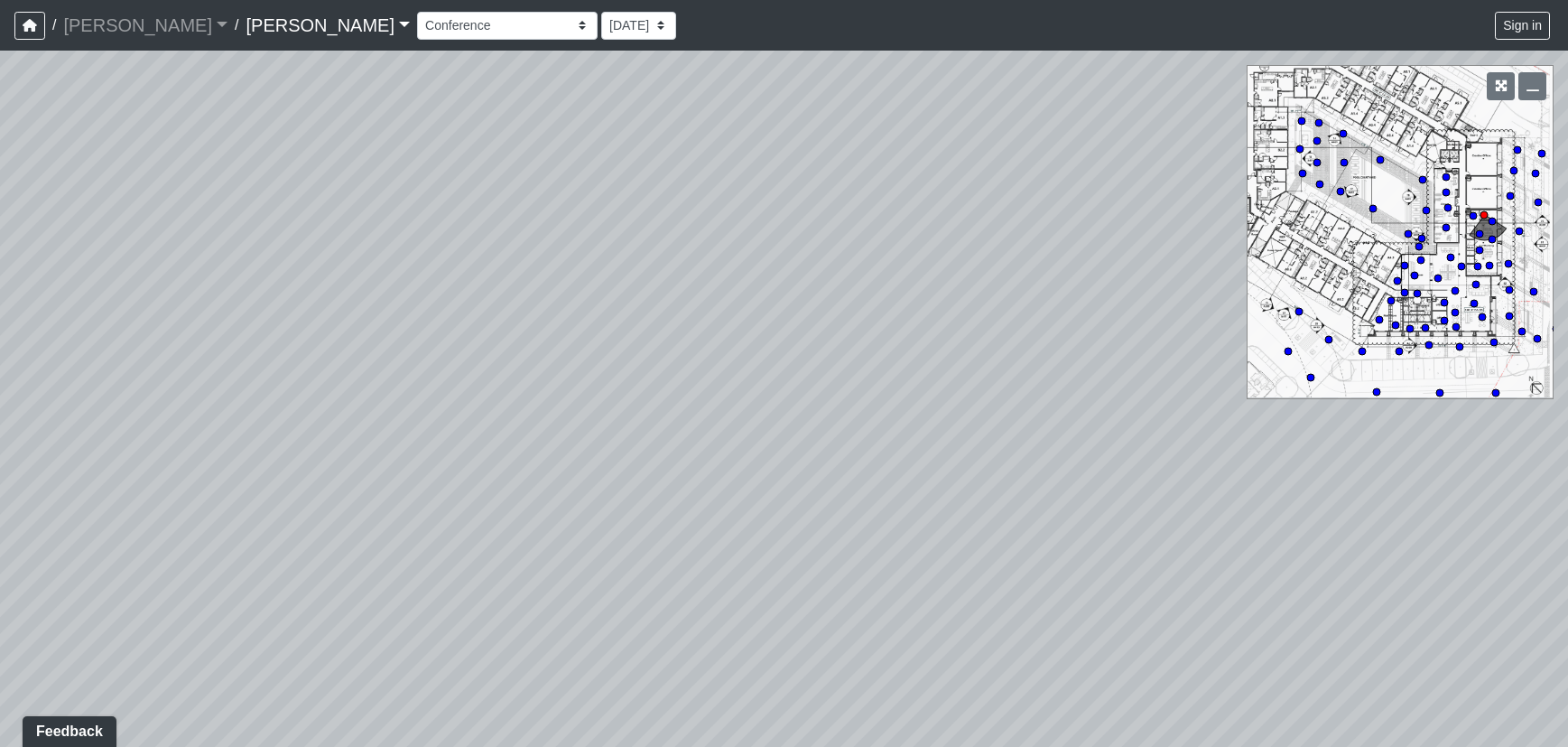
click at [398, 337] on div "Loading... Upper Stairs Loading... Lower Stairs Loading... Lower Entry Loading.…" at bounding box center [784, 399] width 1568 height 696
drag, startPoint x: 832, startPoint y: 307, endPoint x: 498, endPoint y: 282, distance: 334.9
click at [498, 282] on div "Loading... Upper Stairs Loading... Lower Stairs Loading... Lower Entry Loading.…" at bounding box center [784, 399] width 1568 height 696
drag, startPoint x: 631, startPoint y: 277, endPoint x: 347, endPoint y: 227, distance: 288.4
click at [347, 227] on div "Loading... Upper Stairs Loading... Lower Stairs Loading... Lower Entry Loading.…" at bounding box center [784, 399] width 1568 height 696
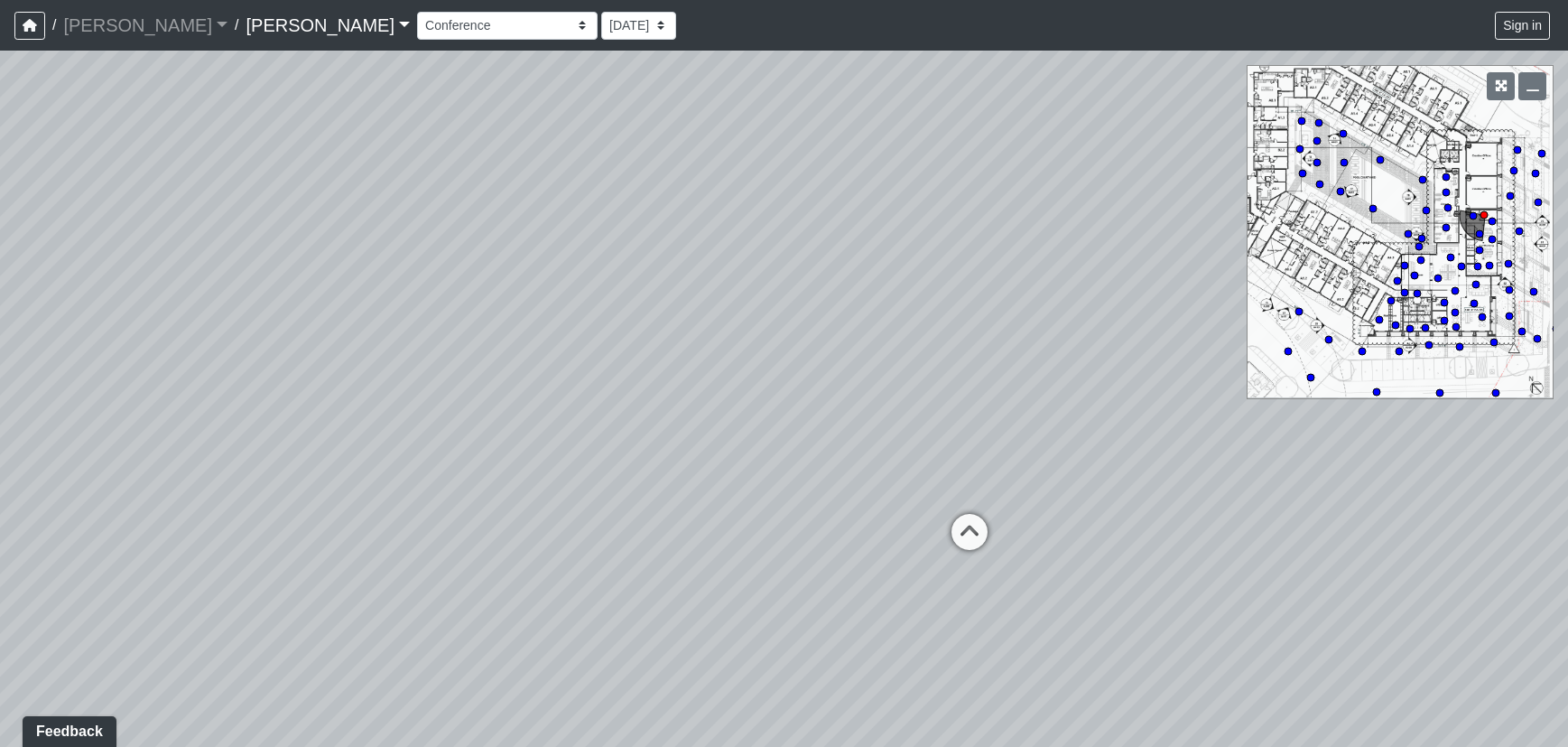
drag, startPoint x: 821, startPoint y: 251, endPoint x: 560, endPoint y: 306, distance: 266.7
click at [560, 306] on div "Loading... Upper Stairs Loading... Lower Stairs Loading... Lower Entry Loading.…" at bounding box center [784, 399] width 1568 height 696
drag, startPoint x: 1019, startPoint y: 354, endPoint x: 801, endPoint y: 249, distance: 242.0
click at [801, 249] on div "Loading... Upper Stairs Loading... Lower Stairs Loading... Lower Entry Loading.…" at bounding box center [784, 399] width 1568 height 696
